Goal: Find specific page/section: Find specific page/section

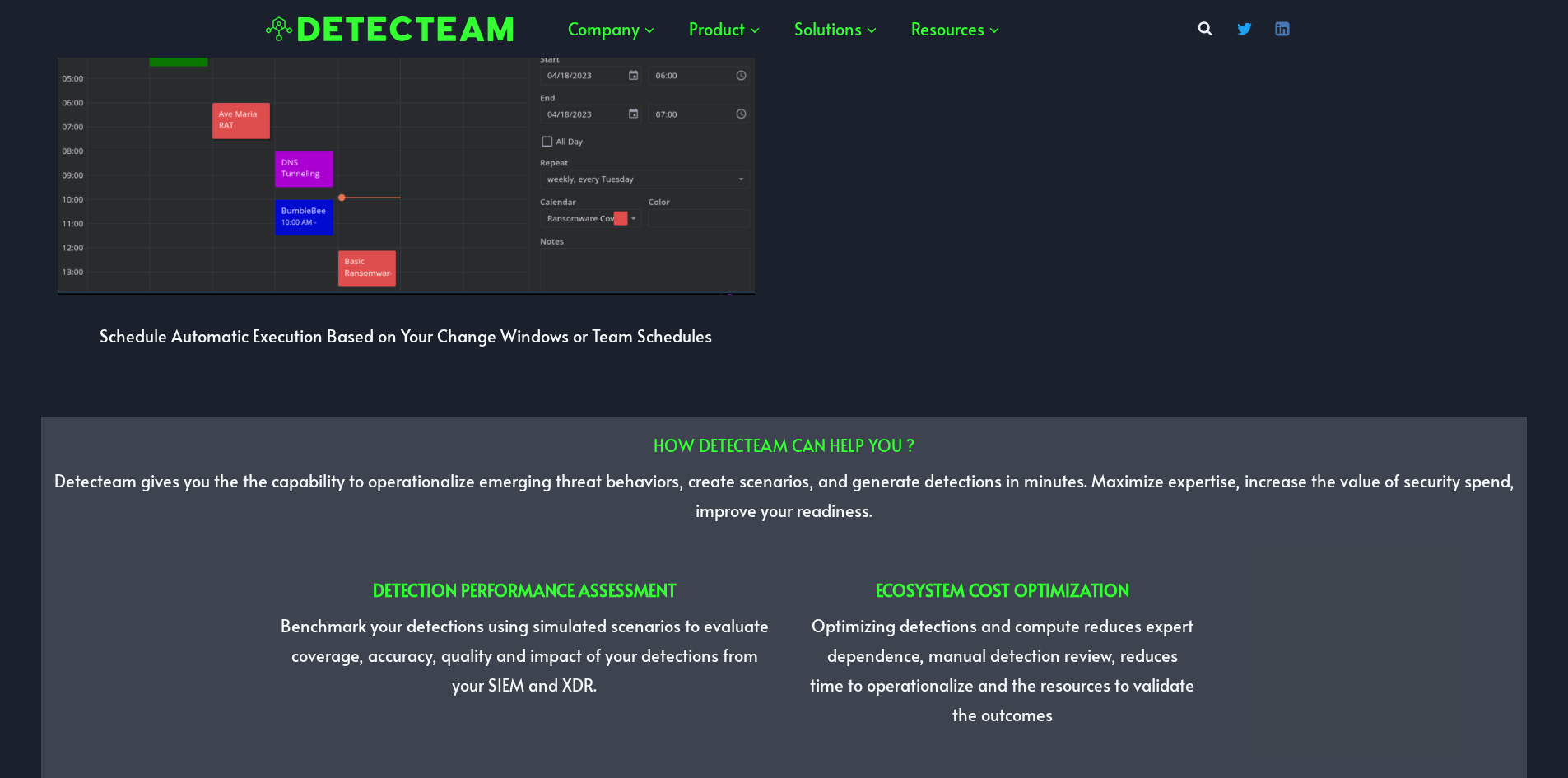
scroll to position [5022, 0]
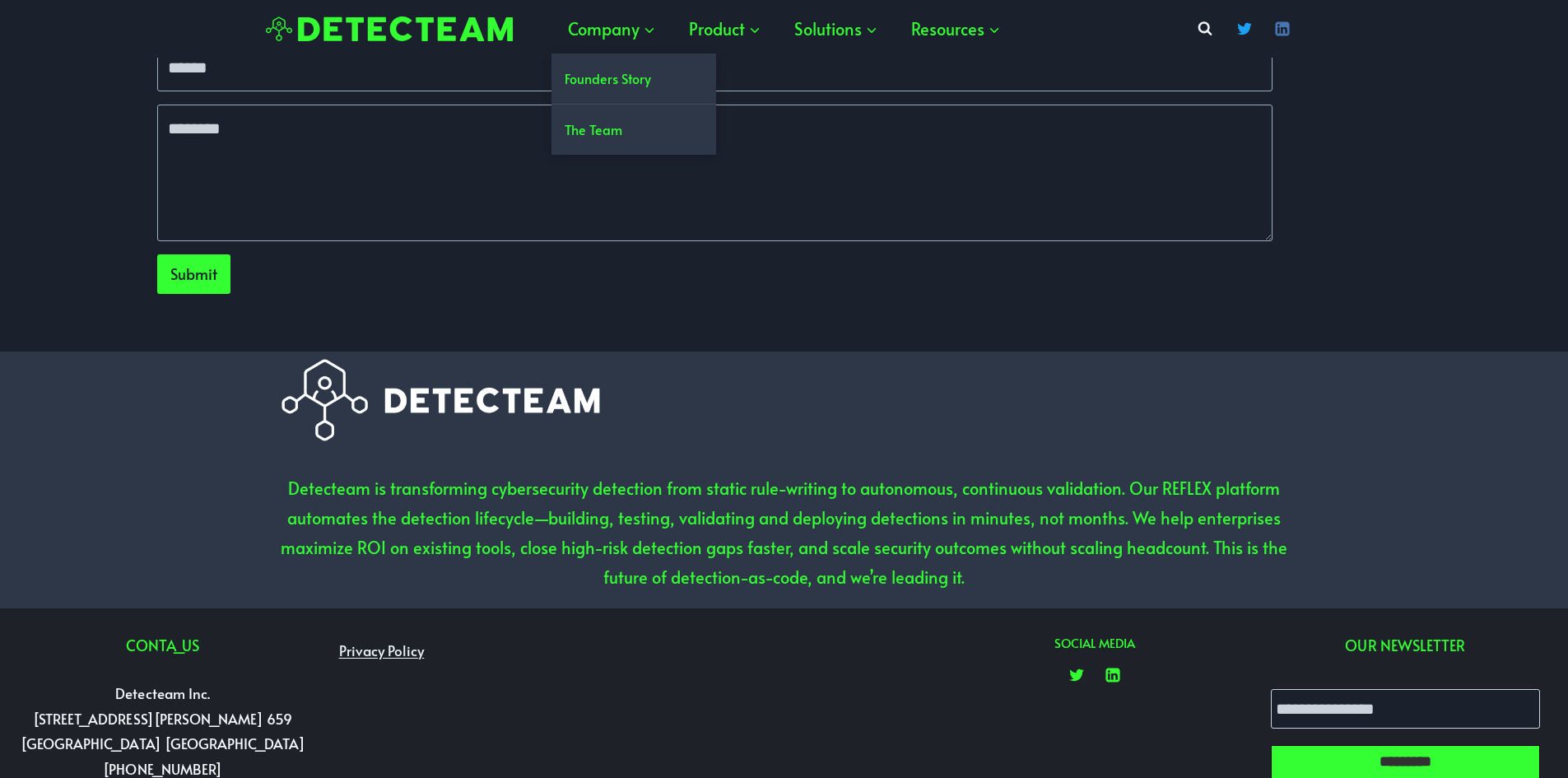
click at [635, 125] on link "The Team" at bounding box center [634, 129] width 165 height 50
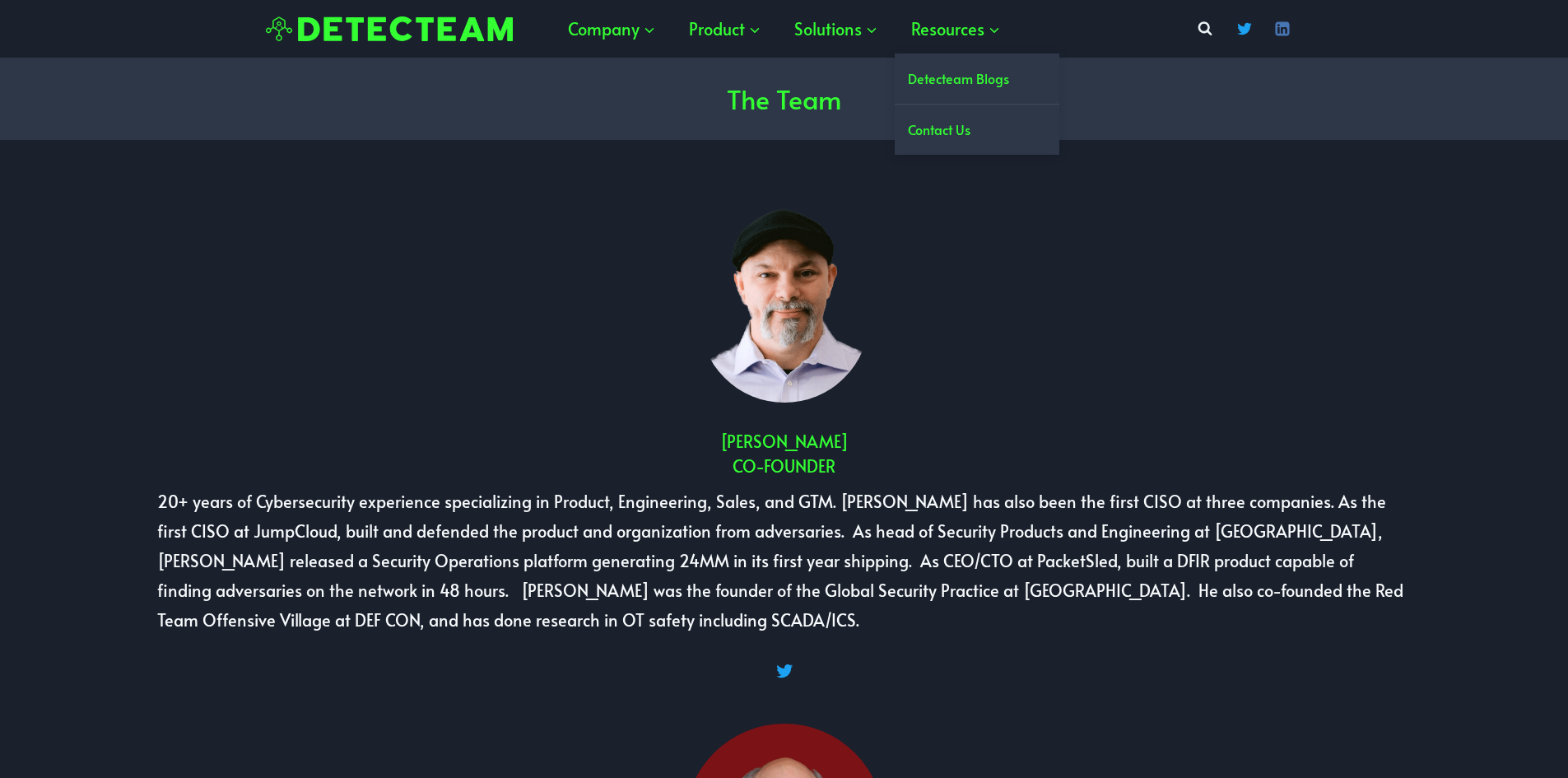
click at [973, 129] on link "Contact Us" at bounding box center [977, 129] width 165 height 50
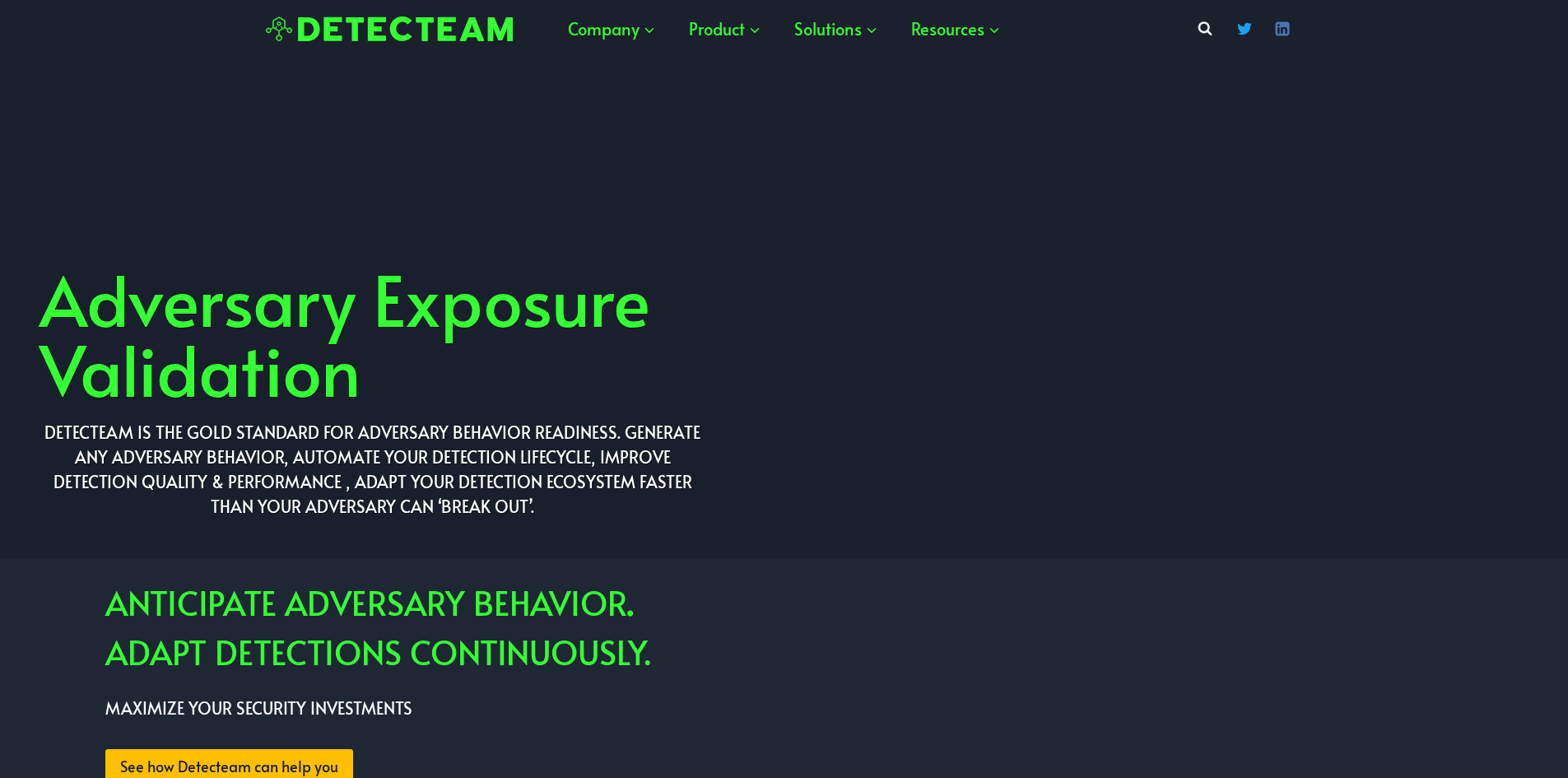
scroll to position [4735, 0]
